Goal: Task Accomplishment & Management: Use online tool/utility

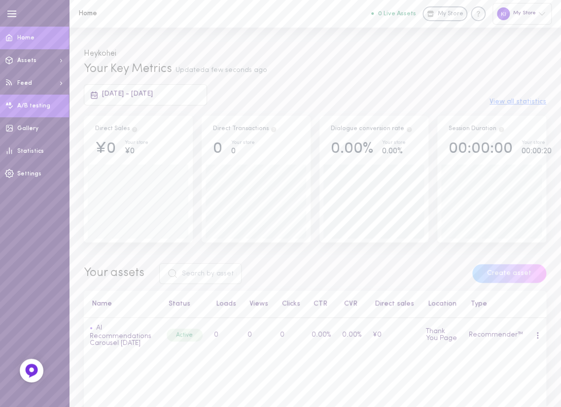
click at [15, 110] on span at bounding box center [9, 106] width 19 height 24
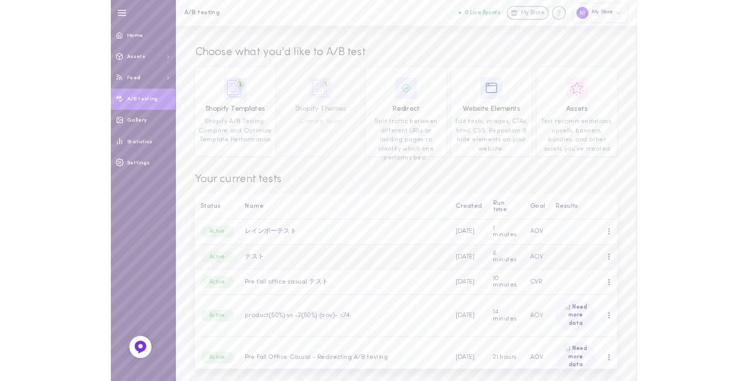
scroll to position [99, 0]
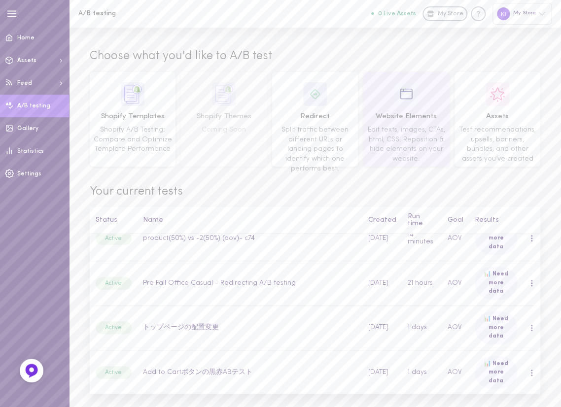
click at [414, 127] on span "Edit texts, images, CTAs, html, CSS. Reposition & hide elements on your website." at bounding box center [405, 144] width 77 height 36
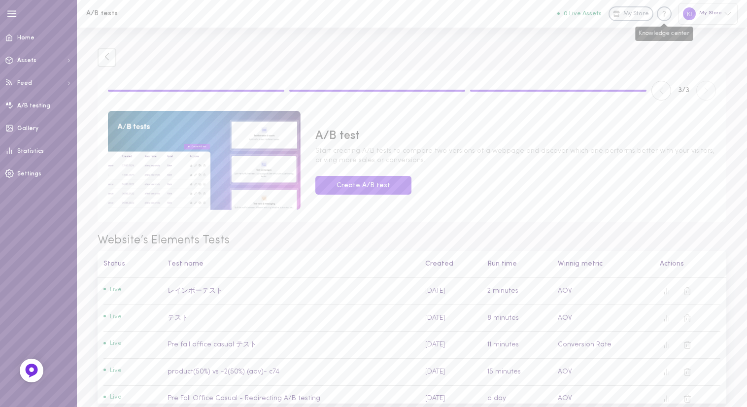
click at [570, 13] on icon "Knowledge center" at bounding box center [664, 14] width 10 height 10
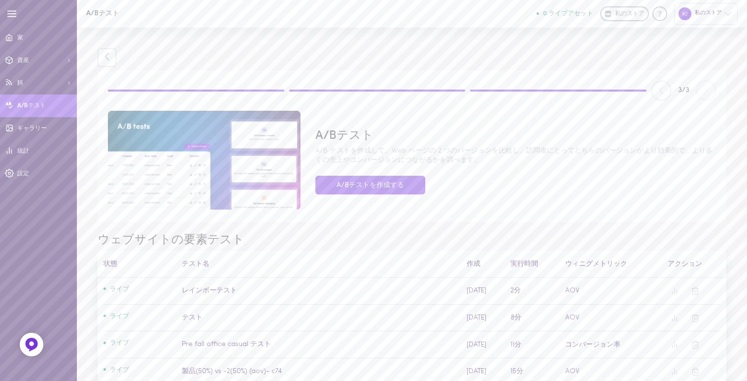
click at [33, 111] on link "A/Bテスト" at bounding box center [38, 106] width 77 height 23
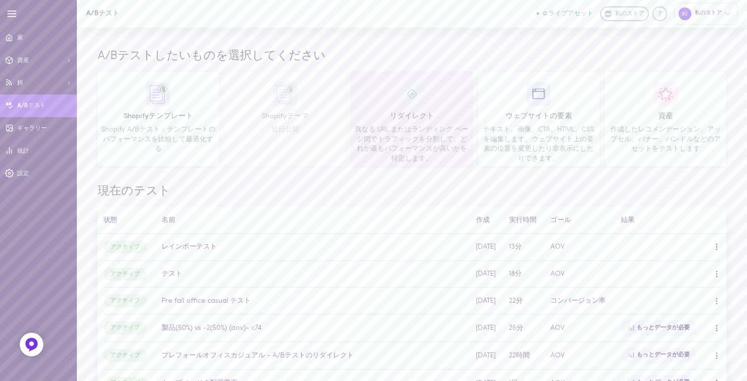
click at [462, 145] on font "異なる URL またはランディング ページ間でトラフィックを分割して、どれが最もパフォーマンスが高いかを特定します。" at bounding box center [412, 144] width 114 height 36
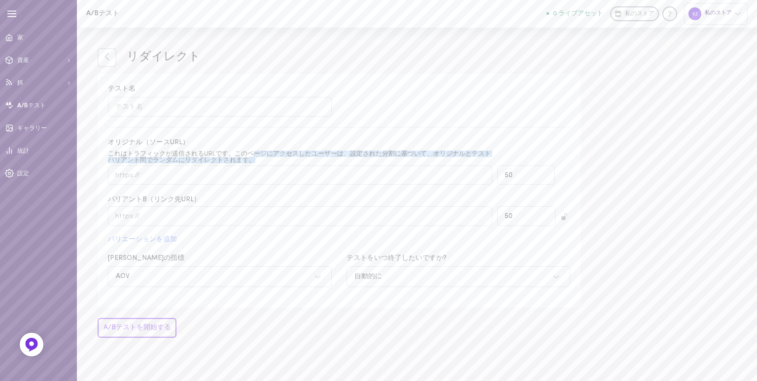
drag, startPoint x: 259, startPoint y: 165, endPoint x: 253, endPoint y: 157, distance: 10.3
click at [253, 157] on label "オリジナル（ソースURL） これはトラフィックが送信されるURLです。このページにアクセスしたユーザーは、設定された分割に基づいて、オリジナルとテストバリアン…" at bounding box center [300, 161] width 384 height 47
click at [253, 157] on font "これはトラフィックが送信されるURLです。このページにアクセスしたユーザーは、設定された分割に基づいて、オリジナルとテストバリアント間でランダムにリダイレクト…" at bounding box center [299, 157] width 383 height 13
click at [253, 166] on input "オリジナル（ソースURL） これはトラフィックが送信されるURLです。このページにアクセスしたユーザーは、設定された分割に基づいて、オリジナルとテストバリアン…" at bounding box center [300, 175] width 384 height 19
click at [104, 55] on icon at bounding box center [106, 56] width 9 height 9
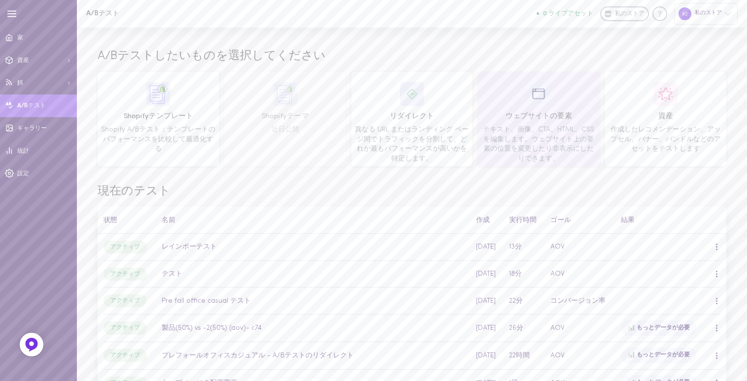
click at [514, 147] on font "テキスト、画像、CTA、HTML、CSSを編集します。ウェブサイト上の要素の位置を変更したり非表示にしたりできます。" at bounding box center [538, 144] width 111 height 36
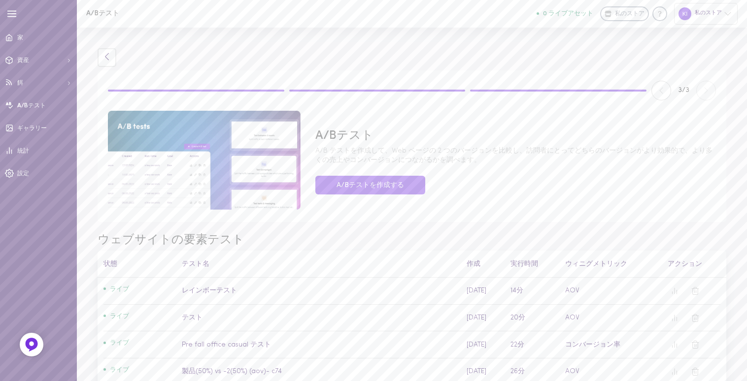
click at [108, 59] on icon at bounding box center [107, 56] width 4 height 7
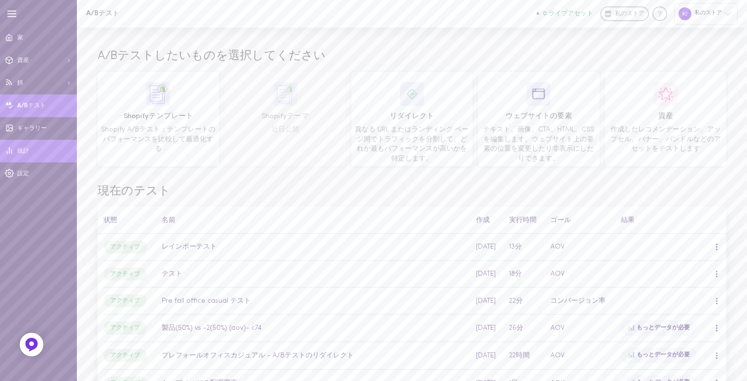
click at [19, 151] on font "統計" at bounding box center [23, 151] width 12 height 6
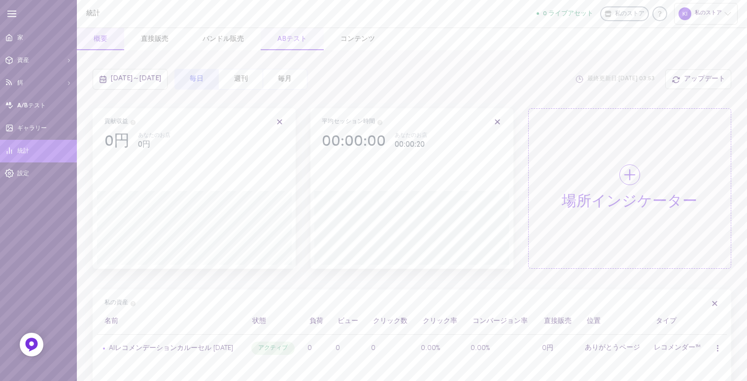
click at [300, 36] on font "ABテスト" at bounding box center [292, 38] width 30 height 7
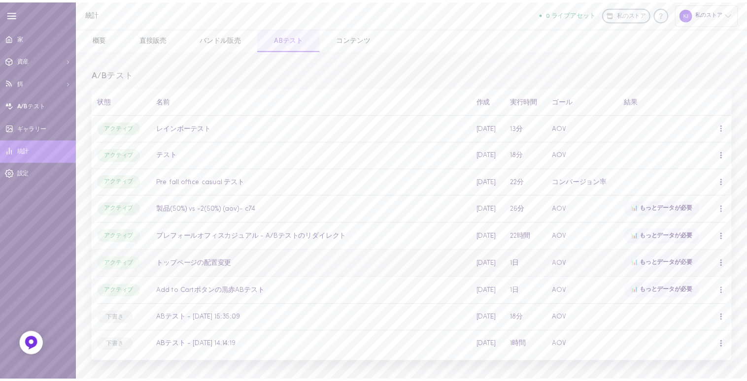
scroll to position [50, 0]
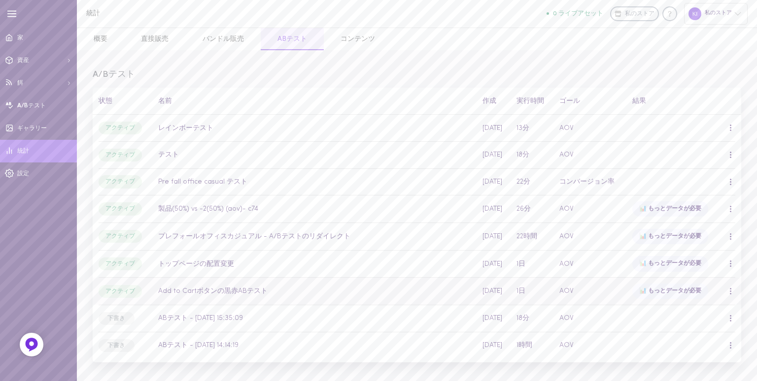
click at [205, 290] on font "Add to Cartボタンの黒赤ABテスト" at bounding box center [212, 291] width 109 height 7
click at [233, 288] on font "Add to Cartボタンの黒赤ABテスト" at bounding box center [212, 291] width 109 height 7
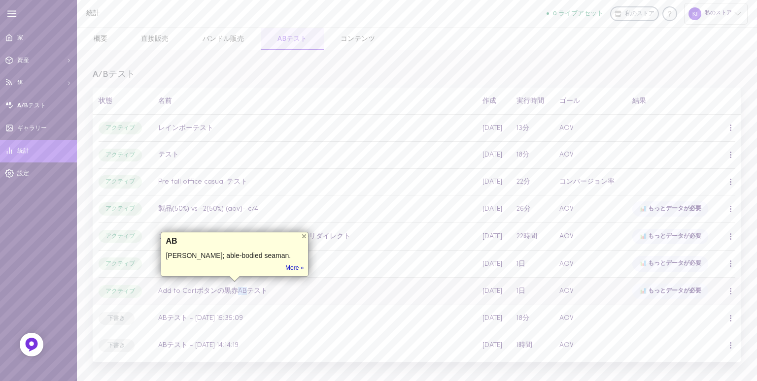
click at [233, 288] on font "Add to Cartボタンの黒赤ABテスト" at bounding box center [212, 291] width 109 height 7
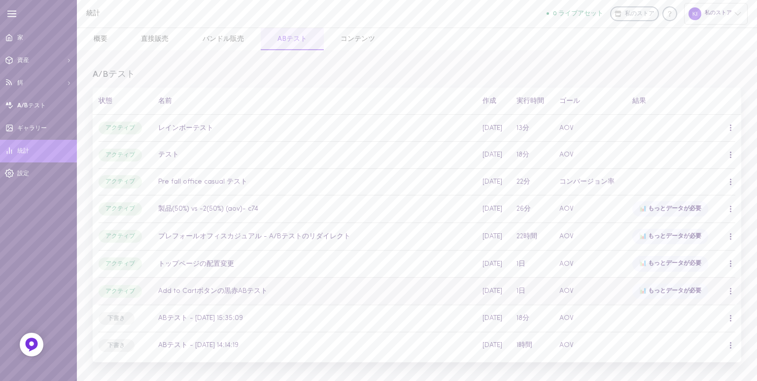
click at [570, 291] on span at bounding box center [730, 291] width 1 height 1
click at [570, 305] on div "概要" at bounding box center [681, 308] width 88 height 24
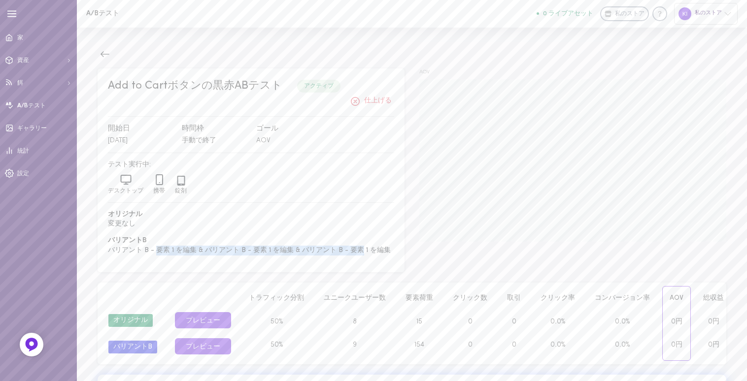
drag, startPoint x: 361, startPoint y: 250, endPoint x: 155, endPoint y: 247, distance: 205.4
click at [155, 247] on font "バリアント B - 要素 1 を編集 & バリアント B - 要素 1 を編集 & バリアント B - 要素 1 を編集" at bounding box center [249, 250] width 283 height 7
click at [156, 245] on span "バリアントB" at bounding box center [251, 241] width 286 height 10
drag, startPoint x: 133, startPoint y: 247, endPoint x: 322, endPoint y: 247, distance: 189.2
click at [322, 247] on font "バリアント B - 要素 1 を編集 & バリアント B - 要素 1 を編集 & バリアント B - 要素 1 を編集" at bounding box center [249, 250] width 283 height 7
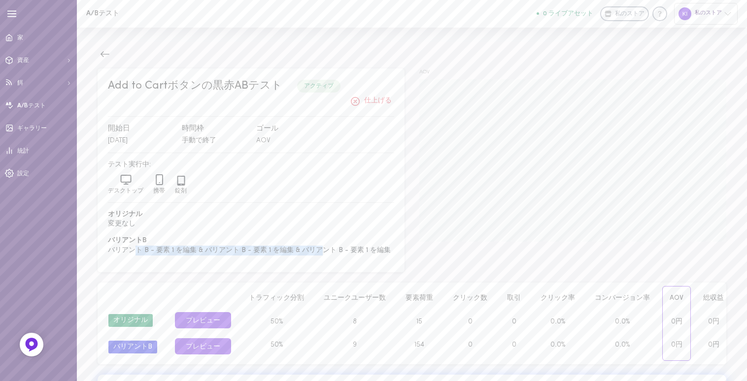
click at [322, 247] on font "バリアント B - 要素 1 を編集 & バリアント B - 要素 1 を編集 & バリアント B - 要素 1 を編集" at bounding box center [249, 250] width 283 height 7
click at [99, 54] on button at bounding box center [105, 54] width 15 height 15
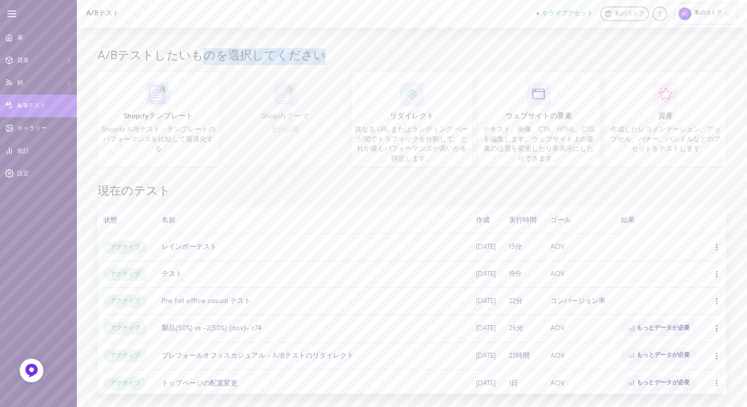
drag, startPoint x: 317, startPoint y: 59, endPoint x: 197, endPoint y: 58, distance: 120.2
click at [197, 58] on font "A/Bテストしたいものを選択してください" at bounding box center [212, 56] width 228 height 12
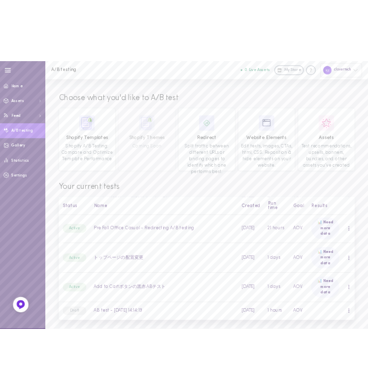
scroll to position [107, 0]
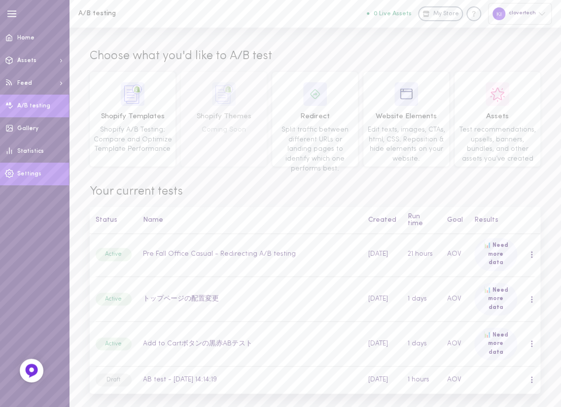
click at [41, 173] on link "Settings" at bounding box center [34, 174] width 69 height 23
